Goal: Task Accomplishment & Management: Use online tool/utility

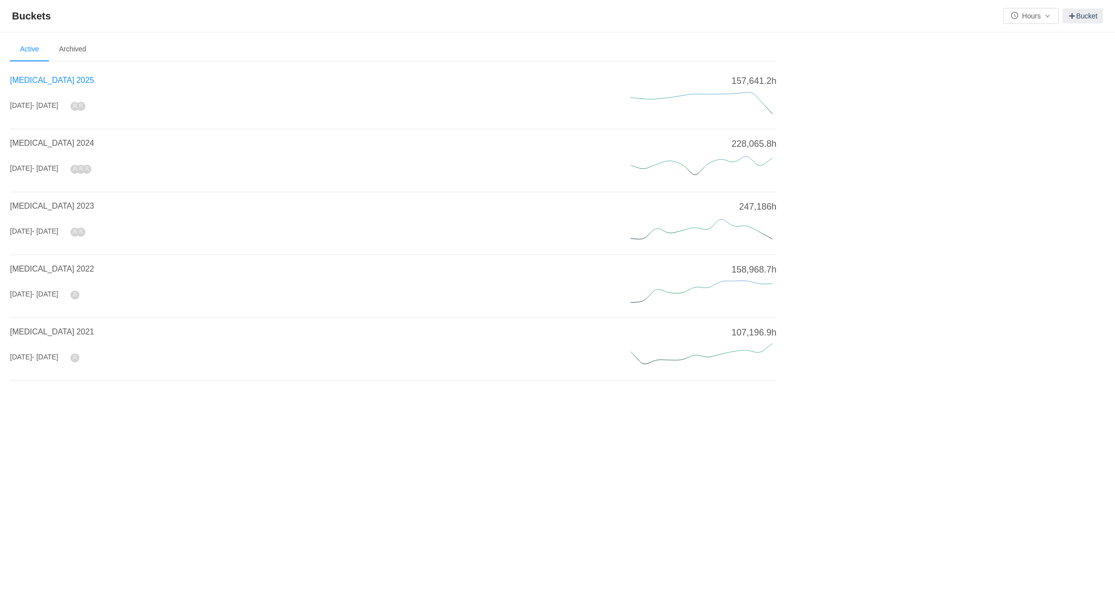
click at [38, 78] on span "[MEDICAL_DATA] 2025" at bounding box center [52, 80] width 84 height 8
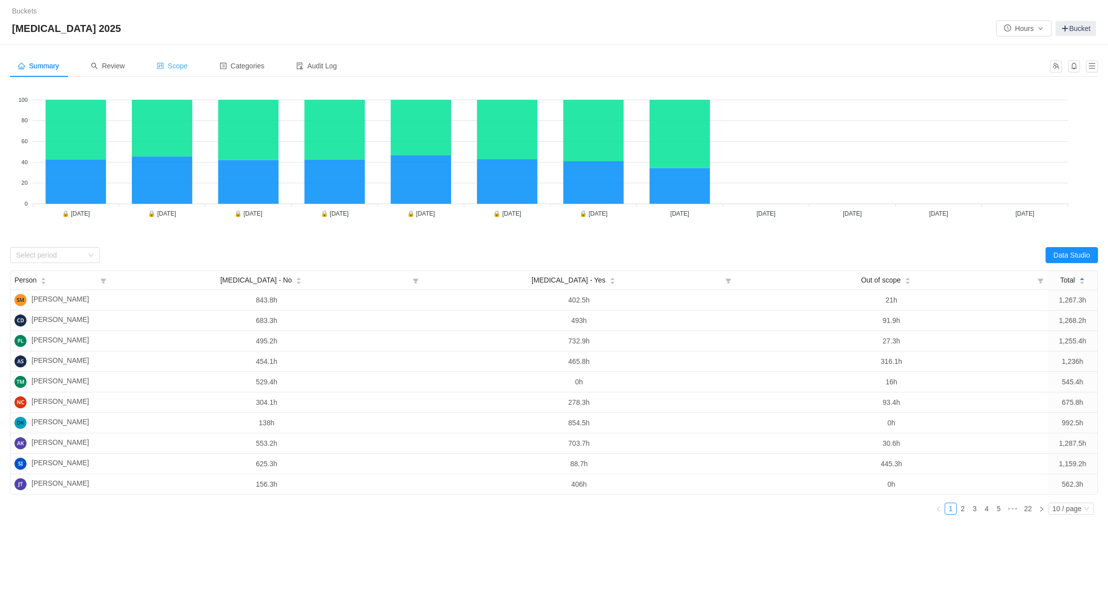
click at [183, 61] on div "Scope" at bounding box center [172, 66] width 47 height 22
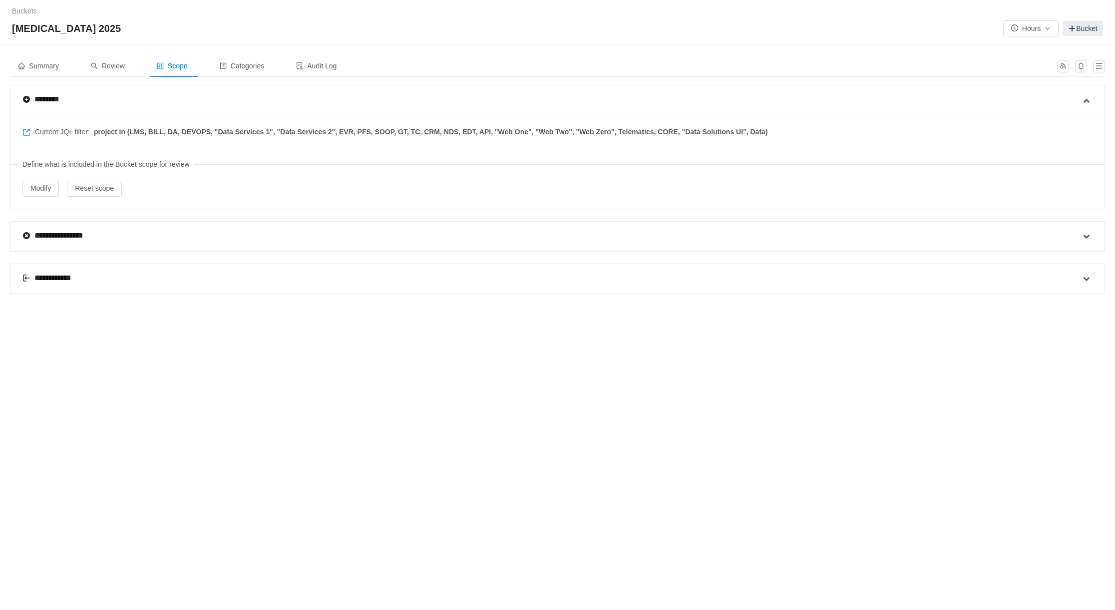
click at [54, 275] on div "**********" at bounding box center [51, 278] width 58 height 12
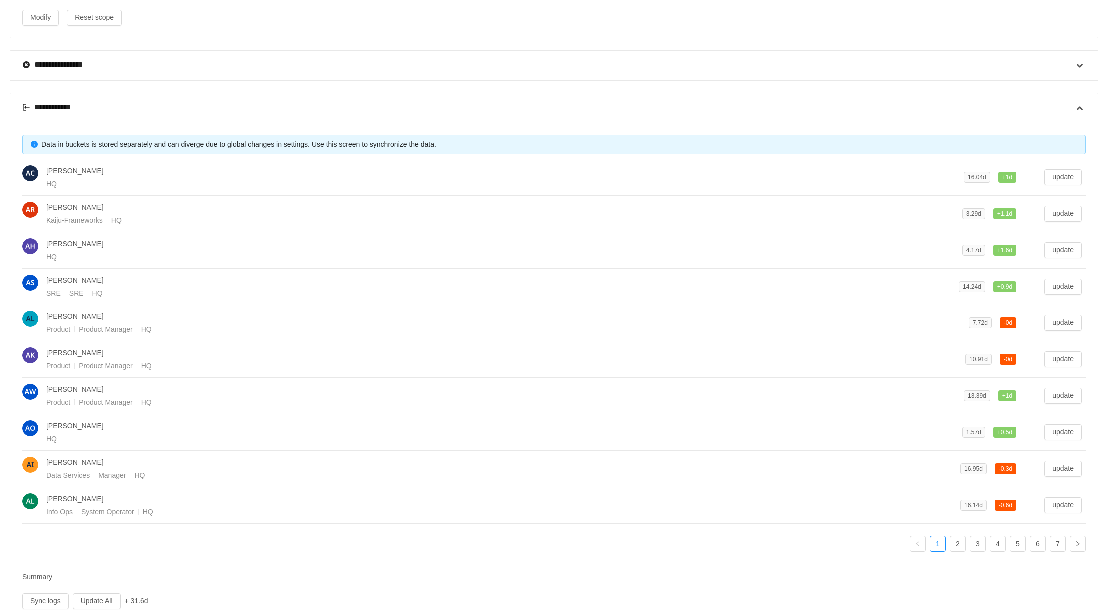
scroll to position [202, 0]
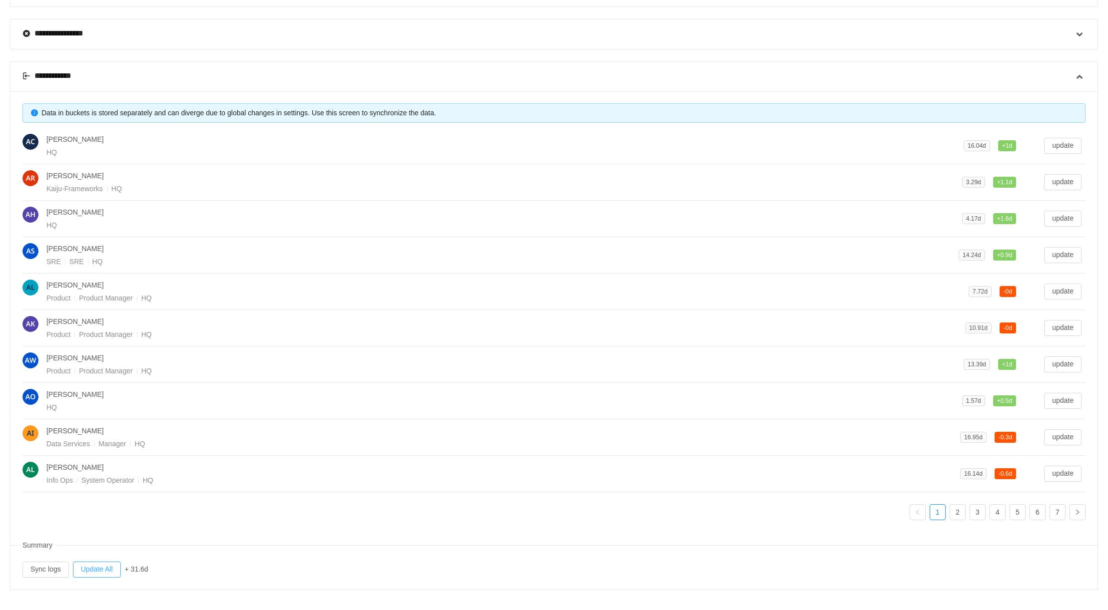
click at [102, 566] on button "Update All" at bounding box center [97, 570] width 48 height 16
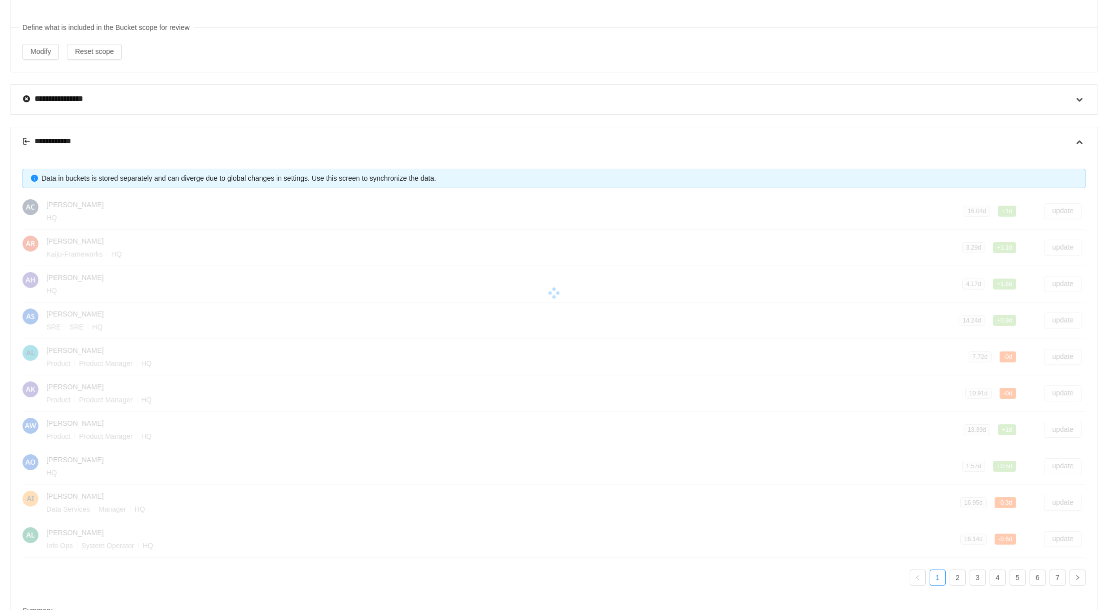
scroll to position [0, 0]
